Goal: Information Seeking & Learning: Learn about a topic

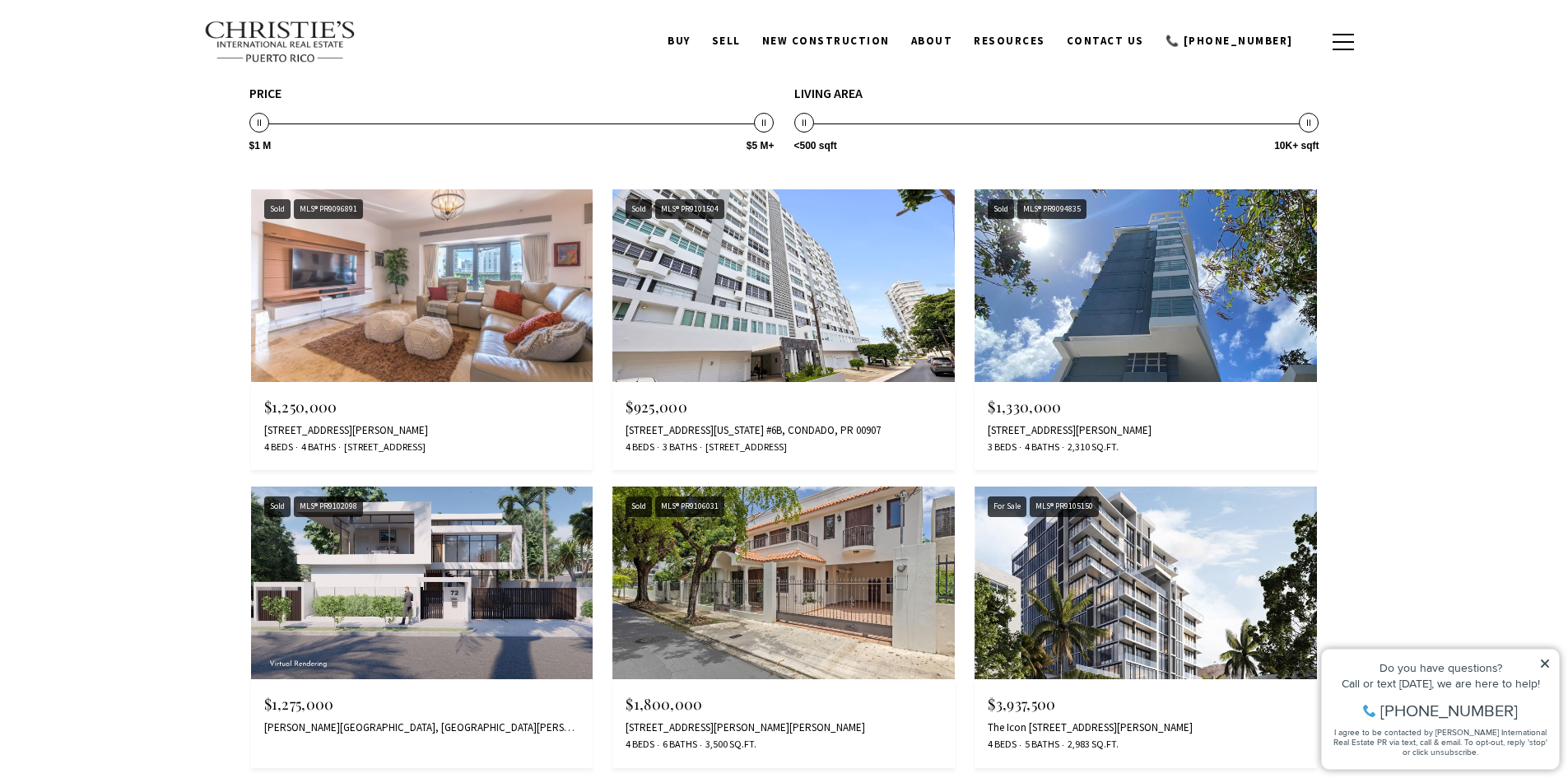
scroll to position [2387, 0]
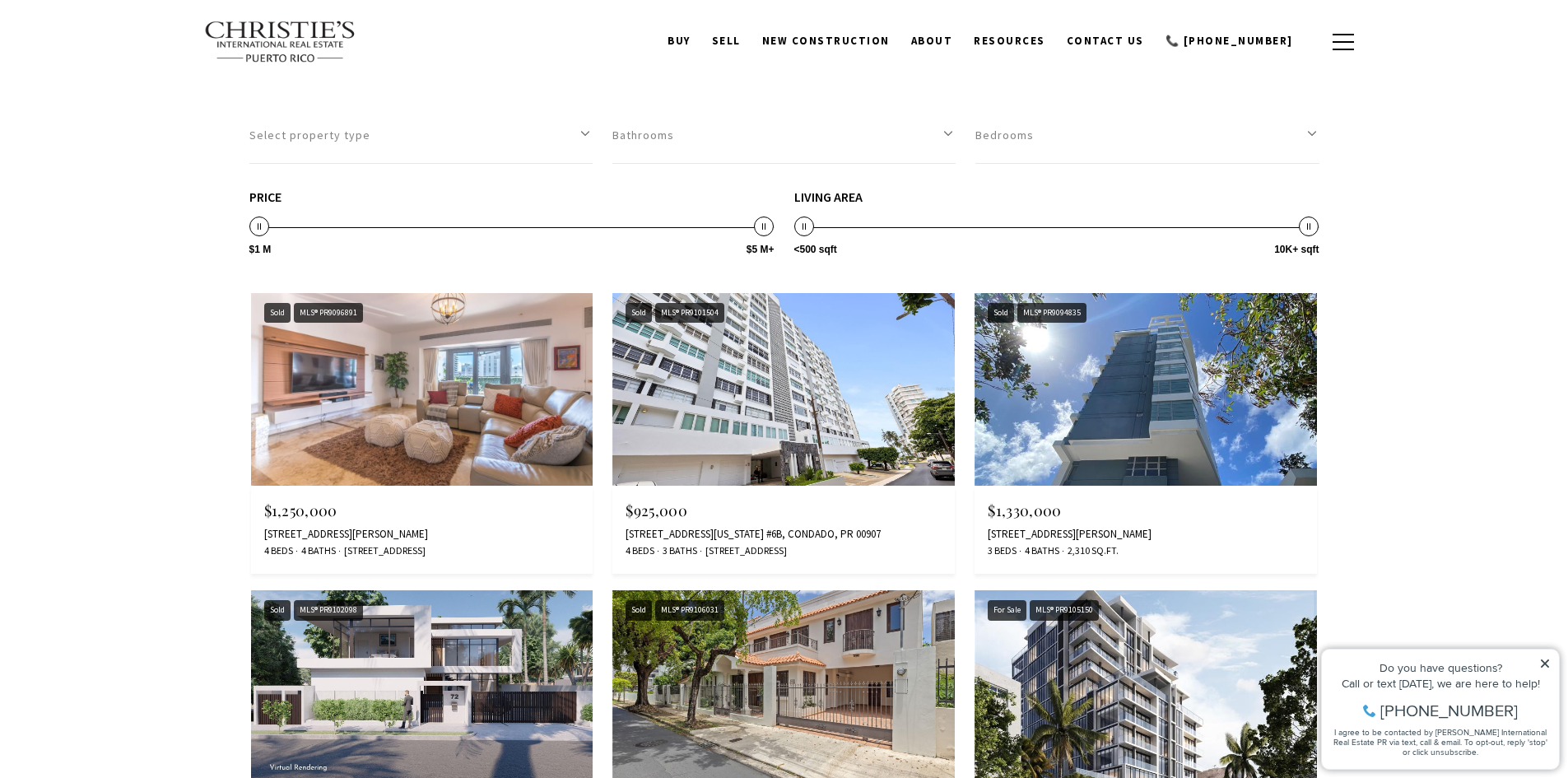
click at [1095, 426] on img at bounding box center [1146, 389] width 343 height 192
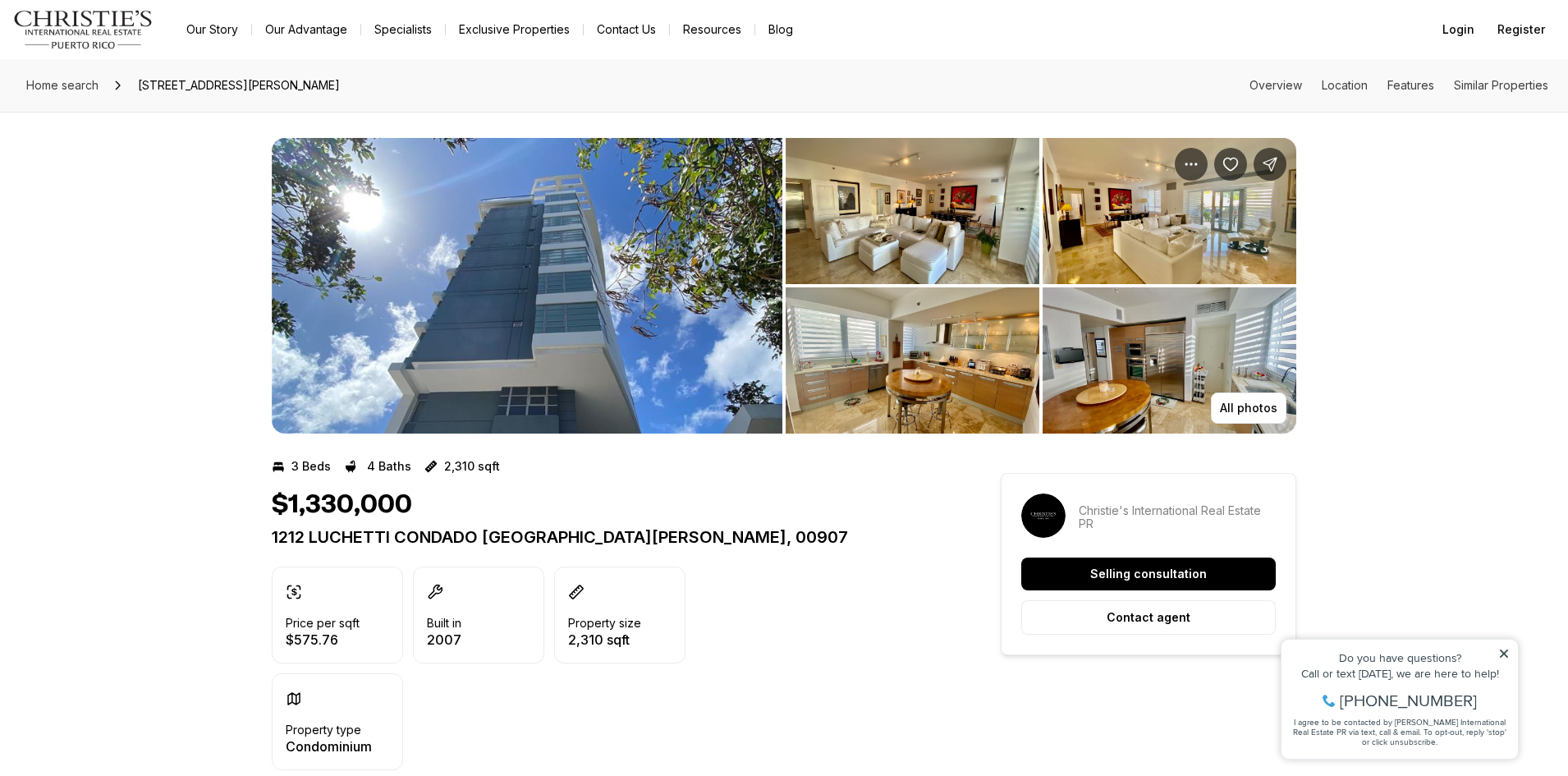
click at [632, 260] on img "View image gallery" at bounding box center [527, 285] width 511 height 296
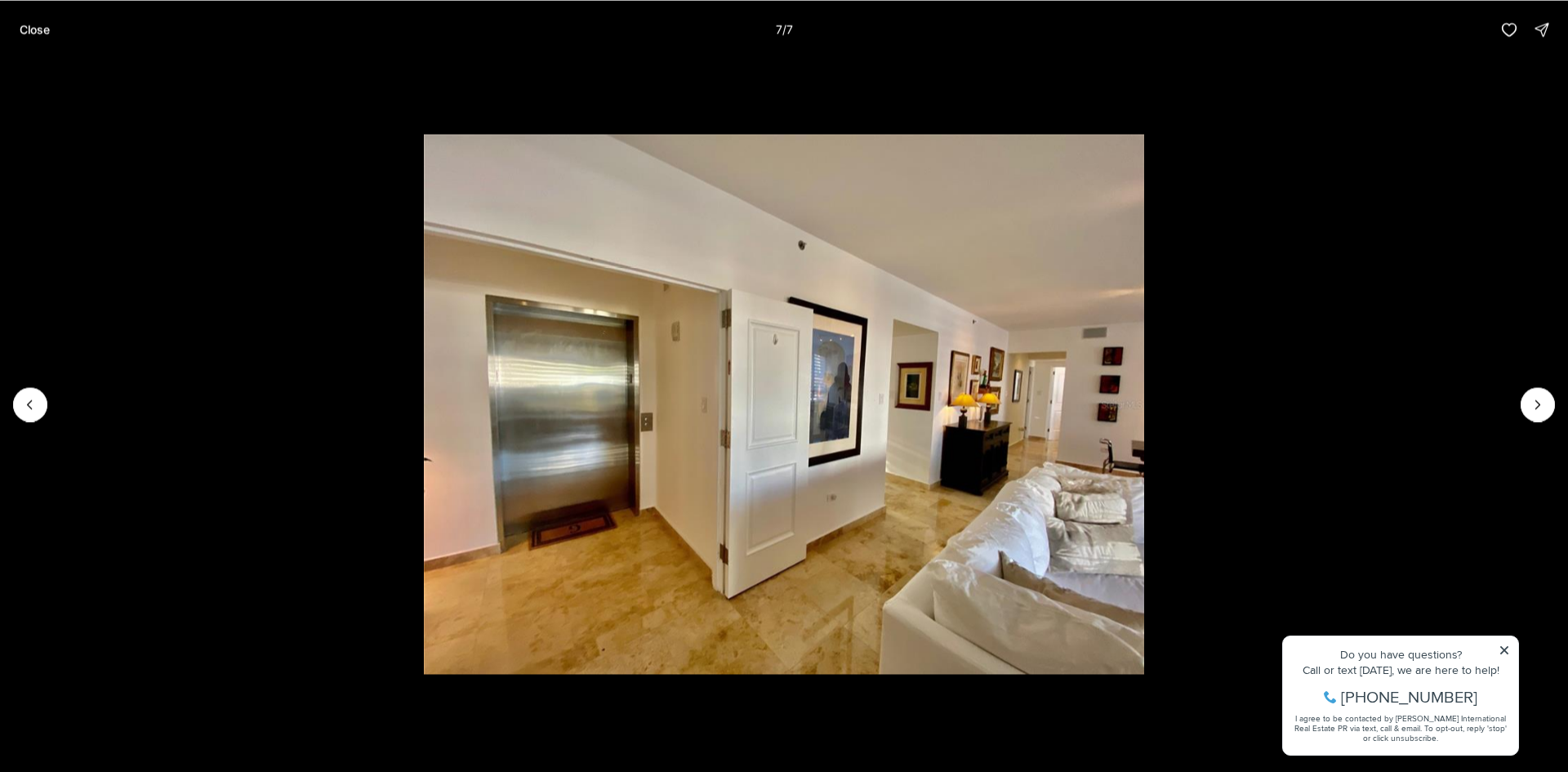
click at [1542, 406] on div at bounding box center [1538, 404] width 34 height 34
click at [1502, 650] on li "7 of 7" at bounding box center [784, 404] width 1568 height 690
click at [25, 30] on p "Close" at bounding box center [34, 30] width 30 height 13
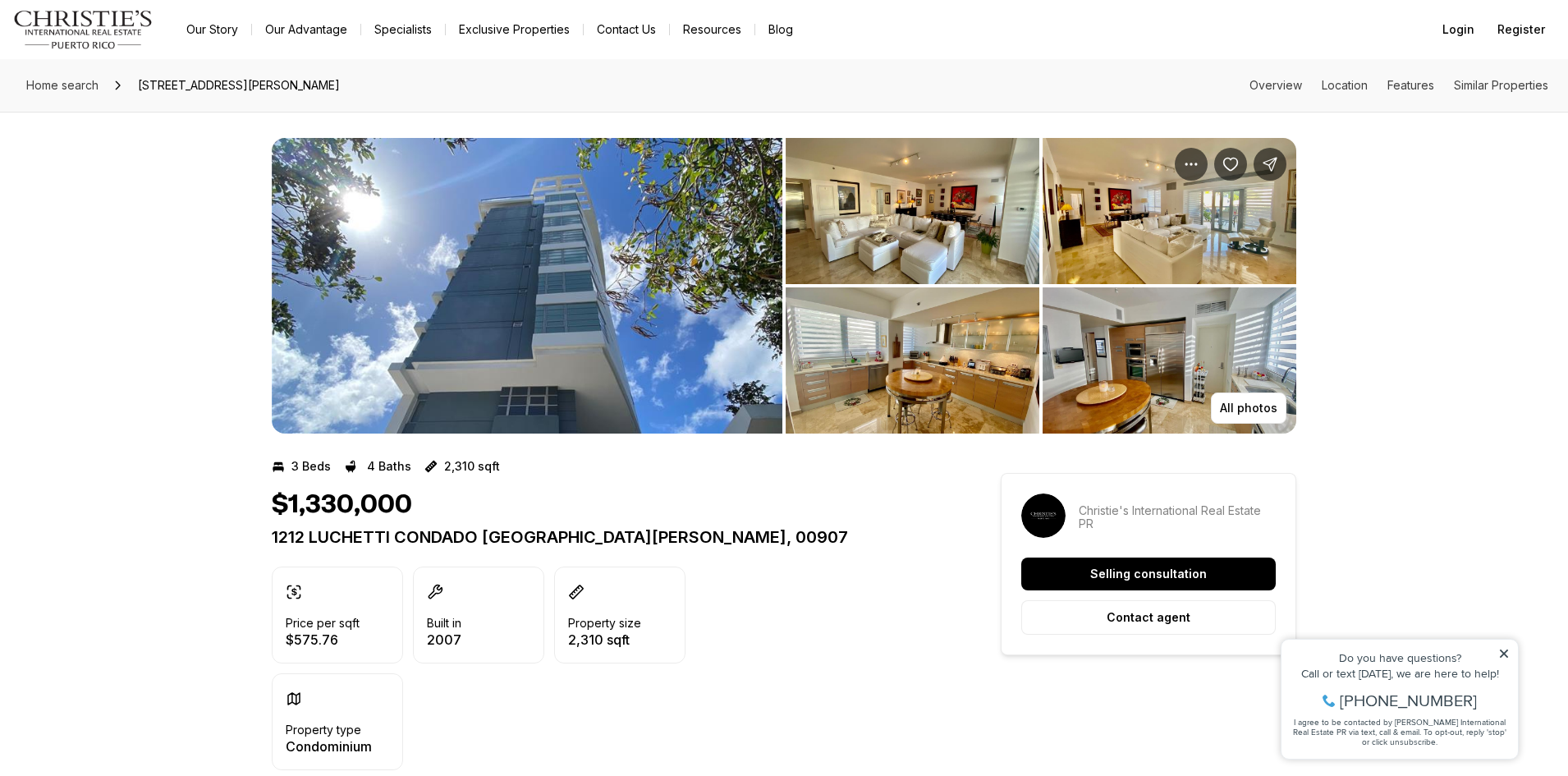
drag, startPoint x: 100, startPoint y: 394, endPoint x: 96, endPoint y: 225, distance: 169.0
